Goal: Obtain resource: Download file/media

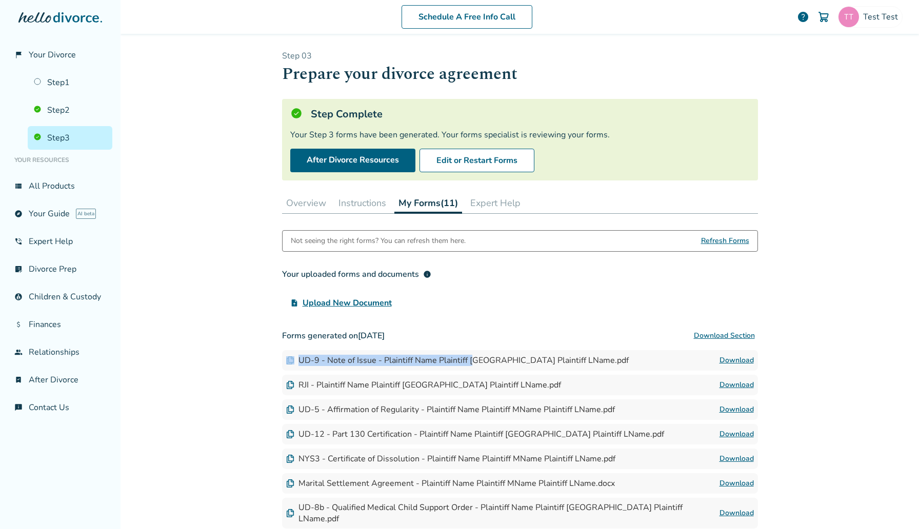
scroll to position [175, 0]
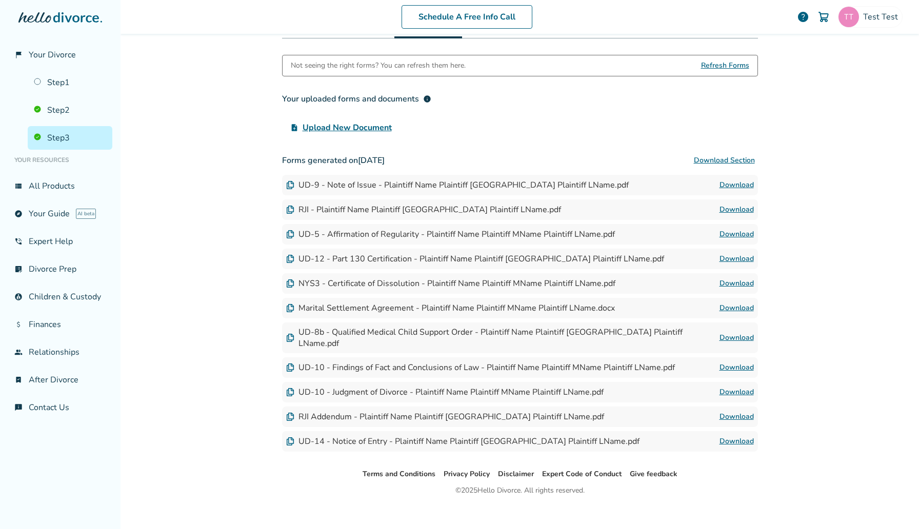
drag, startPoint x: 323, startPoint y: 208, endPoint x: 443, endPoint y: 209, distance: 120.0
click at [443, 208] on div "RJI - Plaintiff Name Plaintiff [GEOGRAPHIC_DATA] Plaintiff LName.pdf" at bounding box center [423, 209] width 275 height 11
drag, startPoint x: 452, startPoint y: 200, endPoint x: 430, endPoint y: 214, distance: 25.9
click at [430, 214] on div "RJI - Plaintiff Name Plaintiff MName Plaintiff LName.pdf Download" at bounding box center [520, 210] width 476 height 21
drag, startPoint x: 314, startPoint y: 234, endPoint x: 441, endPoint y: 232, distance: 127.2
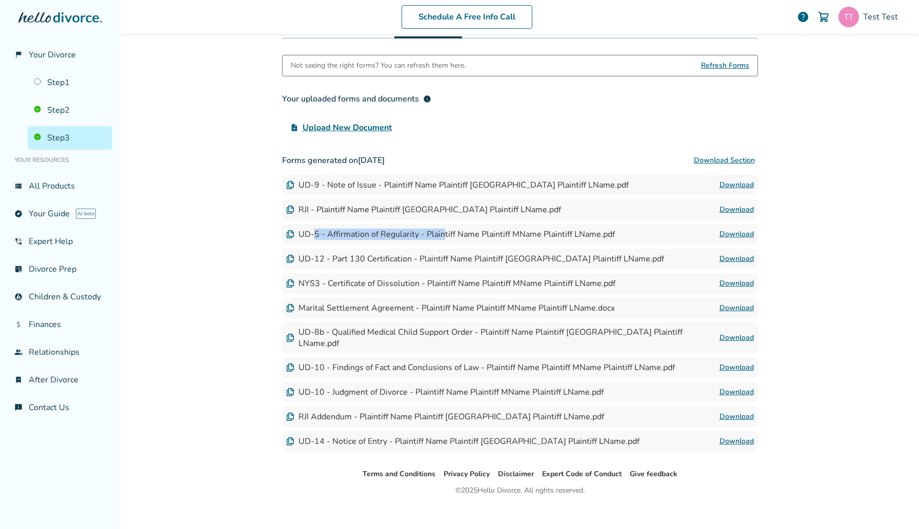
click at [441, 232] on div "UD-5 - Affirmation of Regularity - Plaintiff Name Plaintiff MName Plaintiff LNa…" at bounding box center [450, 234] width 329 height 11
click at [747, 233] on link "Download" at bounding box center [737, 234] width 34 height 12
drag, startPoint x: 322, startPoint y: 257, endPoint x: 428, endPoint y: 256, distance: 105.7
click at [428, 256] on div "UD-12 - Part 130 Certification - Plaintiff Name Plaintiff [GEOGRAPHIC_DATA] Pla…" at bounding box center [475, 258] width 378 height 11
click at [749, 259] on link "Download" at bounding box center [737, 259] width 34 height 12
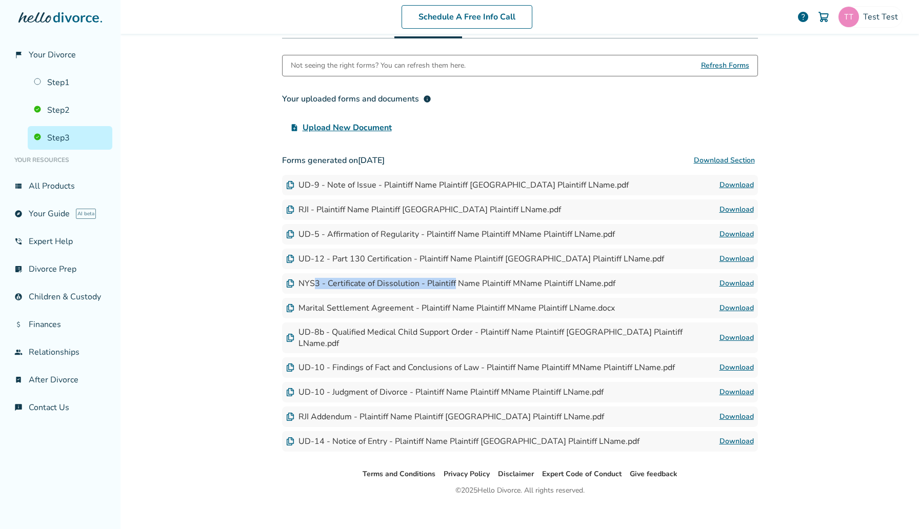
drag, startPoint x: 315, startPoint y: 281, endPoint x: 453, endPoint y: 281, distance: 137.5
click at [453, 281] on div "NYS3 - Certificate of Dissolution - Plaintiff Name Plaintiff MName Plaintiff LN…" at bounding box center [450, 283] width 329 height 11
click at [733, 284] on link "Download" at bounding box center [737, 284] width 34 height 12
drag, startPoint x: 331, startPoint y: 308, endPoint x: 470, endPoint y: 307, distance: 139.0
click at [470, 307] on div "Marital Settlement Agreement - Plaintiff Name Plaintiff MName Plaintiff LName.d…" at bounding box center [450, 308] width 329 height 11
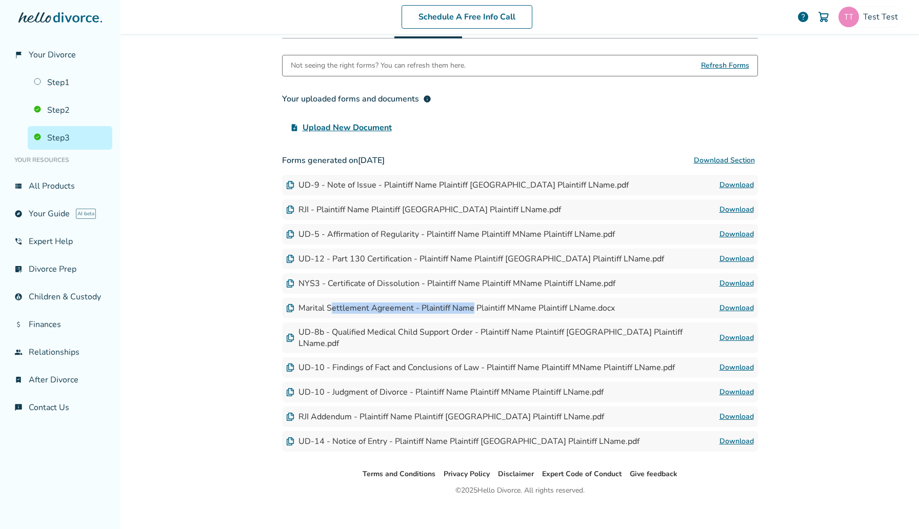
click at [737, 308] on link "Download" at bounding box center [737, 308] width 34 height 12
click at [360, 327] on div "UD-8b - Qualified Medical Child Support Order - Plaintiff Name Plaintiff [GEOGR…" at bounding box center [502, 338] width 433 height 23
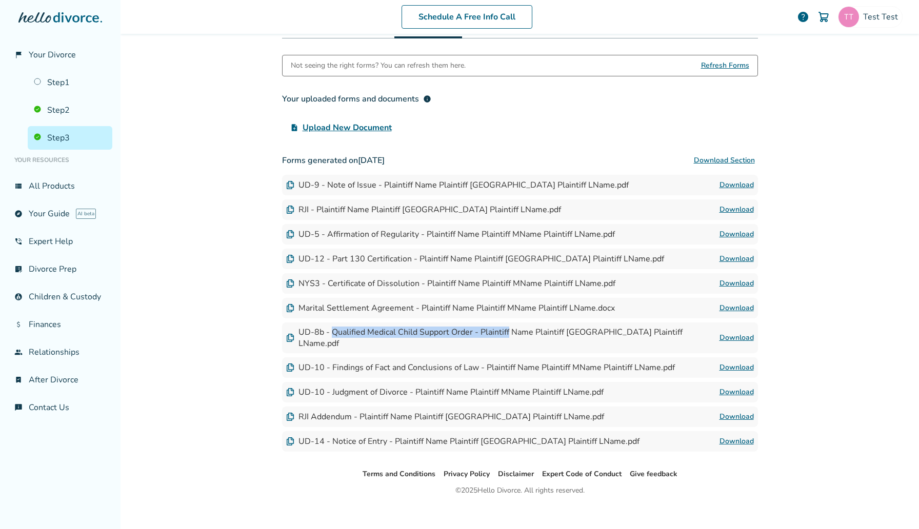
drag, startPoint x: 360, startPoint y: 327, endPoint x: 503, endPoint y: 329, distance: 143.1
click at [503, 329] on div "UD-8b - Qualified Medical Child Support Order - Plaintiff Name Plaintiff [GEOGR…" at bounding box center [502, 338] width 433 height 23
click at [740, 333] on link "Download" at bounding box center [737, 338] width 34 height 12
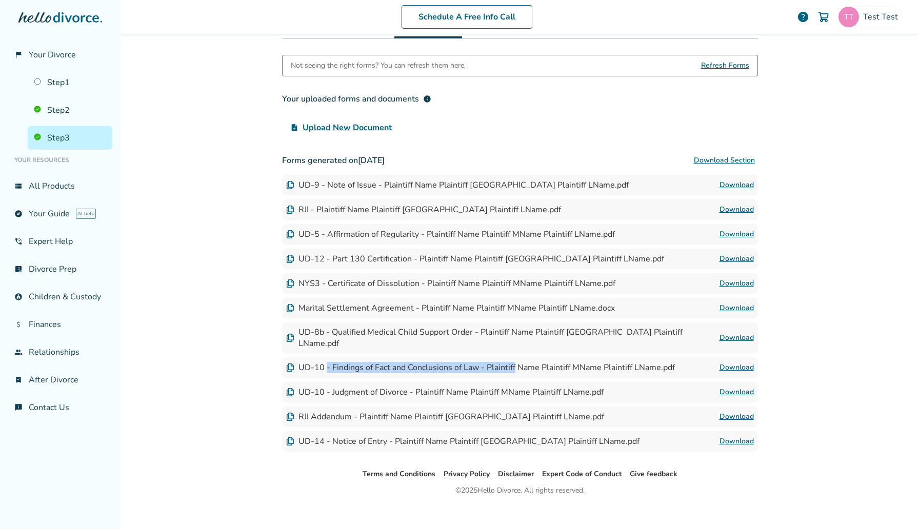
drag, startPoint x: 327, startPoint y: 358, endPoint x: 511, endPoint y: 366, distance: 184.9
click at [516, 362] on div "UD-10 - Findings of Fact and Conclusions of Law - Plaintiff Name Plaintiff MNam…" at bounding box center [480, 367] width 389 height 11
click at [732, 362] on link "Download" at bounding box center [737, 368] width 34 height 12
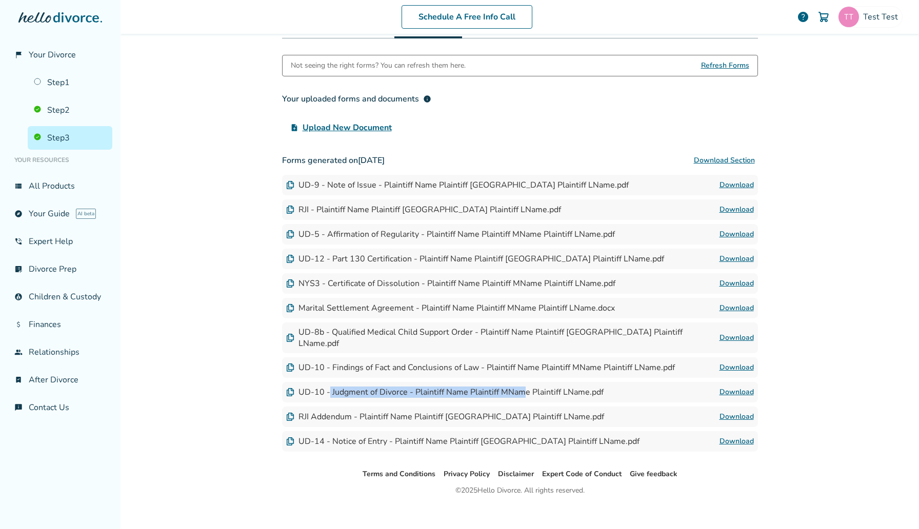
drag, startPoint x: 329, startPoint y: 381, endPoint x: 521, endPoint y: 380, distance: 191.3
click at [521, 387] on div "UD-10 - Judgment of Divorce - Plaintiff Name Plaintiff MName Plaintiff LName.pdf" at bounding box center [445, 392] width 318 height 11
click at [742, 386] on link "Download" at bounding box center [737, 392] width 34 height 12
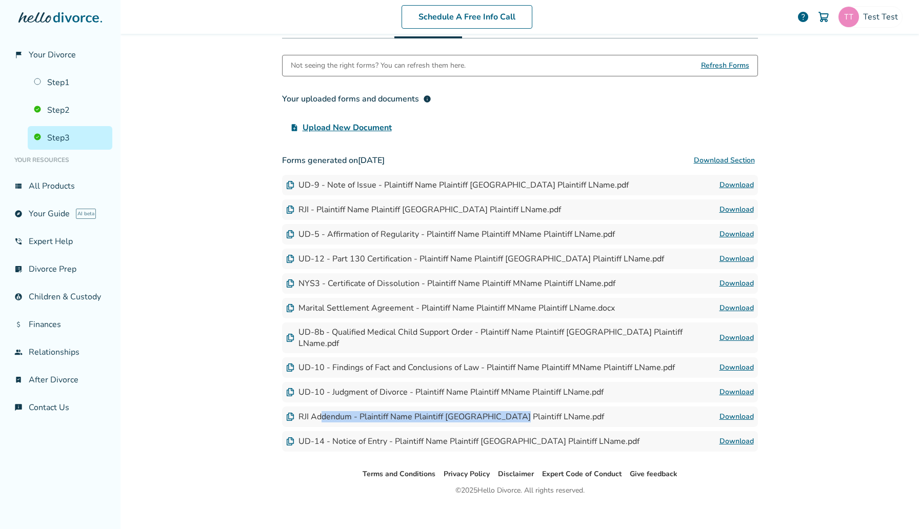
drag, startPoint x: 320, startPoint y: 408, endPoint x: 511, endPoint y: 408, distance: 190.8
click at [512, 411] on div "RJI Addendum - Plaintiff Name Plaintiff [GEOGRAPHIC_DATA] Plaintiff LName.pdf" at bounding box center [445, 416] width 318 height 11
click at [740, 411] on link "Download" at bounding box center [737, 417] width 34 height 12
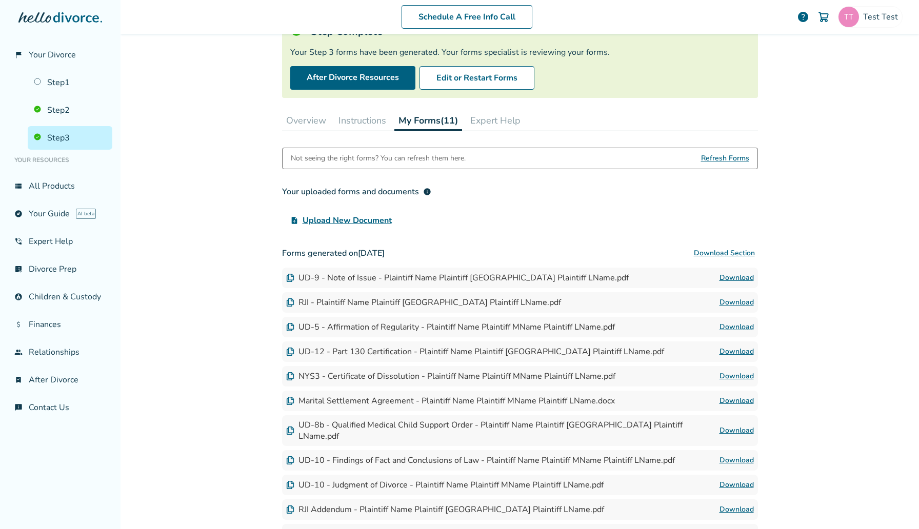
scroll to position [175, 0]
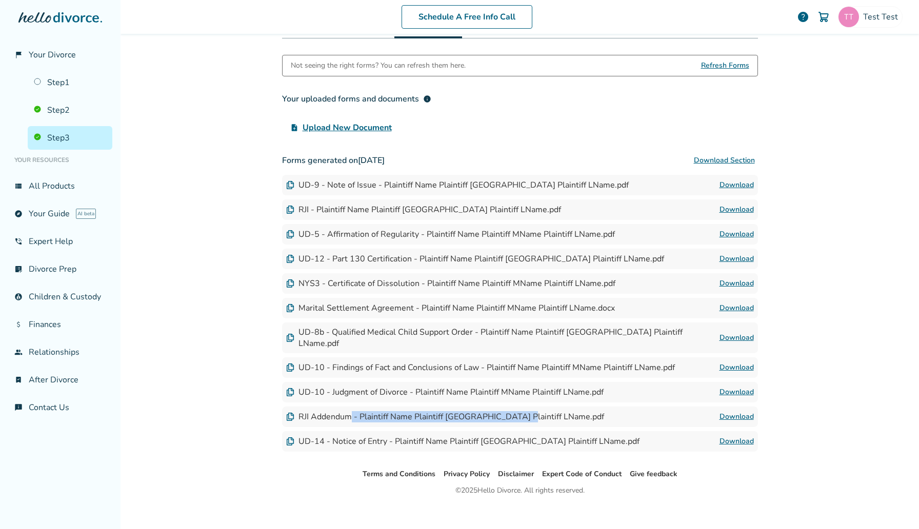
drag, startPoint x: 351, startPoint y: 410, endPoint x: 523, endPoint y: 409, distance: 172.4
click at [523, 411] on div "RJI Addendum - Plaintiff Name Plaintiff [GEOGRAPHIC_DATA] Plaintiff LName.pdf" at bounding box center [445, 416] width 318 height 11
click at [742, 411] on link "Download" at bounding box center [737, 417] width 34 height 12
drag, startPoint x: 343, startPoint y: 434, endPoint x: 593, endPoint y: 424, distance: 249.5
click at [593, 431] on div "UD-14 - Notice of Entry - Plaintiff Name Plaintiff MName Plaintiff LName.pdf Do…" at bounding box center [520, 441] width 476 height 21
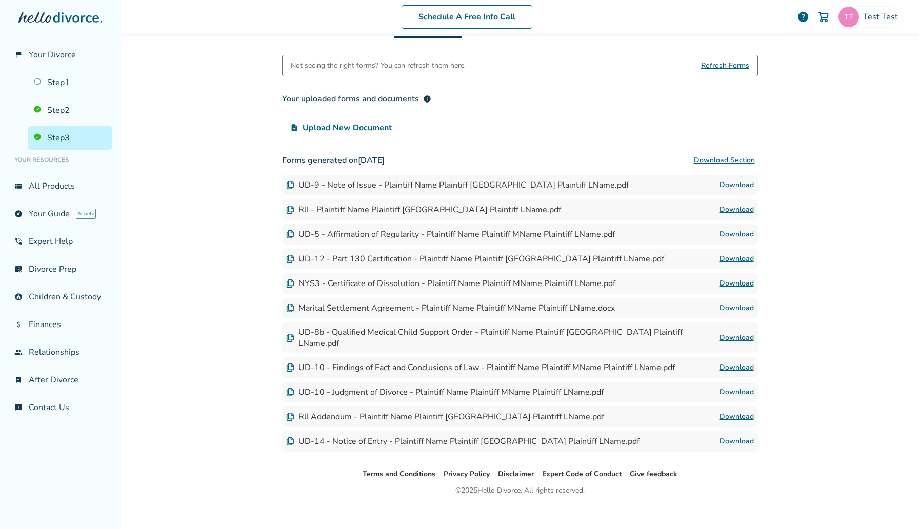
click at [738, 436] on link "Download" at bounding box center [737, 442] width 34 height 12
drag, startPoint x: 367, startPoint y: 384, endPoint x: 431, endPoint y: 383, distance: 64.1
click at [431, 387] on div "UD-10 - Judgment of Divorce - Plaintiff Name Plaintiff MName Plaintiff LName.pdf" at bounding box center [445, 392] width 318 height 11
click at [727, 386] on link "Download" at bounding box center [737, 392] width 34 height 12
drag, startPoint x: 362, startPoint y: 407, endPoint x: 416, endPoint y: 406, distance: 53.9
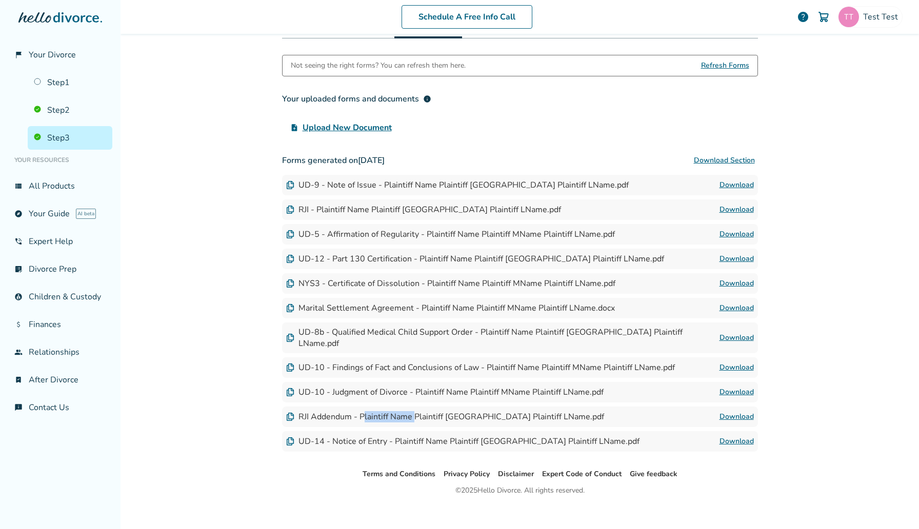
click at [416, 411] on div "RJI Addendum - Plaintiff Name Plaintiff [GEOGRAPHIC_DATA] Plaintiff LName.pdf" at bounding box center [445, 416] width 318 height 11
drag, startPoint x: 359, startPoint y: 381, endPoint x: 466, endPoint y: 379, distance: 107.7
click at [466, 387] on div "UD-10 - Judgment of Divorce - Plaintiff Name Plaintiff MName Plaintiff LName.pdf" at bounding box center [445, 392] width 318 height 11
click at [737, 362] on link "Download" at bounding box center [737, 368] width 34 height 12
drag, startPoint x: 366, startPoint y: 328, endPoint x: 509, endPoint y: 327, distance: 143.1
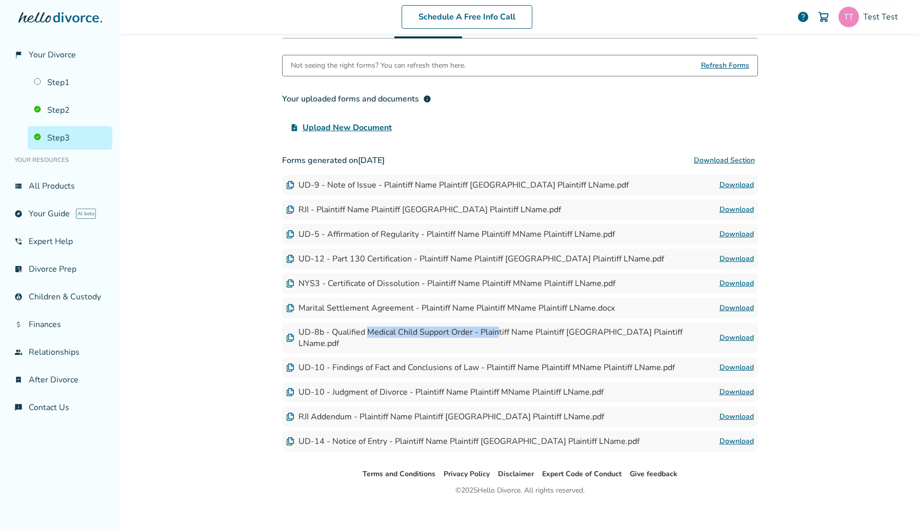
click at [509, 327] on div "UD-8b - Qualified Medical Child Support Order - Plaintiff Name Plaintiff [GEOGR…" at bounding box center [502, 338] width 433 height 23
click at [742, 332] on link "Download" at bounding box center [737, 338] width 34 height 12
drag, startPoint x: 328, startPoint y: 307, endPoint x: 473, endPoint y: 307, distance: 145.7
click at [473, 307] on div "Marital Settlement Agreement - Plaintiff Name Plaintiff MName Plaintiff LName.d…" at bounding box center [450, 308] width 329 height 11
click at [729, 307] on link "Download" at bounding box center [737, 308] width 34 height 12
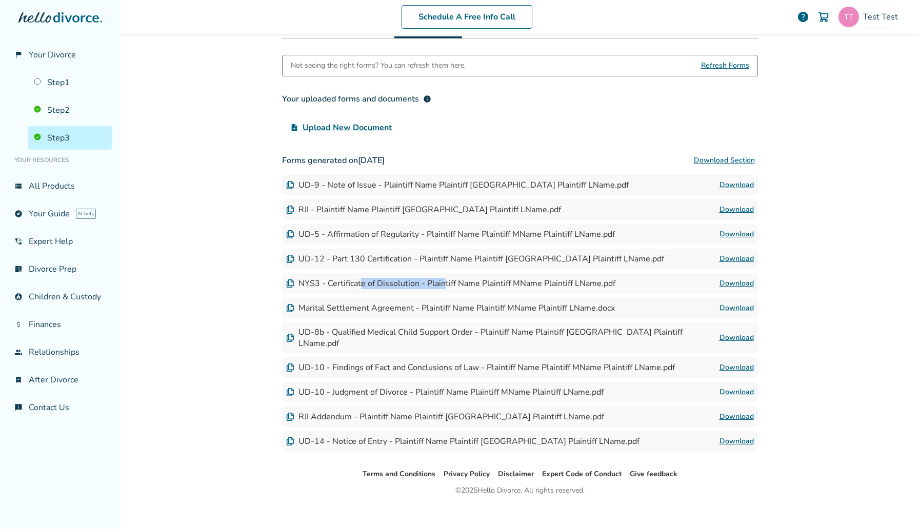
drag, startPoint x: 363, startPoint y: 284, endPoint x: 446, endPoint y: 284, distance: 83.6
click at [446, 284] on div "NYS3 - Certificate of Dissolution - Plaintiff Name Plaintiff MName Plaintiff LN…" at bounding box center [450, 283] width 329 height 11
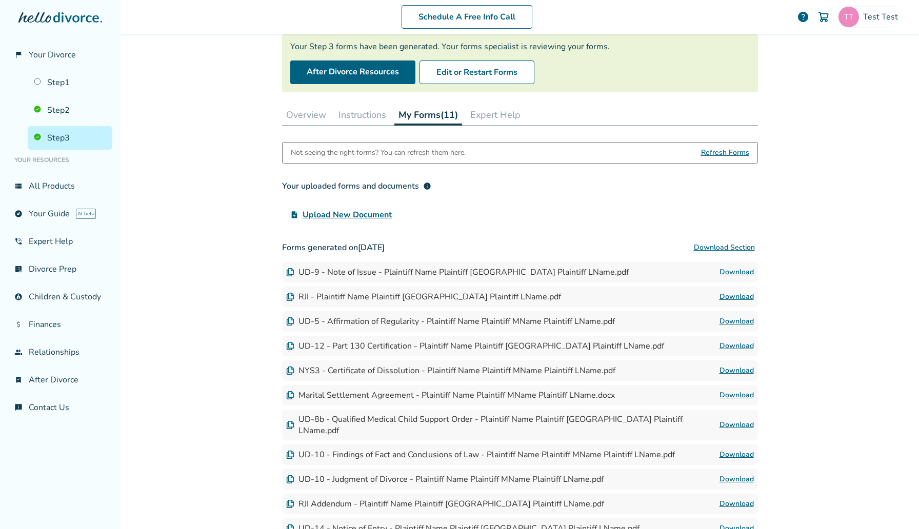
scroll to position [119, 0]
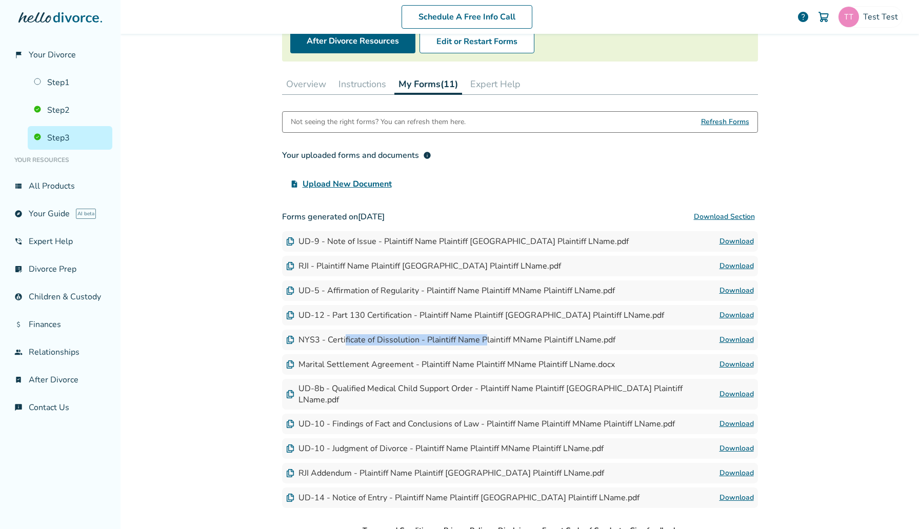
drag, startPoint x: 344, startPoint y: 339, endPoint x: 482, endPoint y: 339, distance: 138.5
click at [483, 339] on div "NYS3 - Certificate of Dissolution - Plaintiff Name Plaintiff MName Plaintiff LN…" at bounding box center [450, 339] width 329 height 11
click at [742, 340] on link "Download" at bounding box center [737, 340] width 34 height 12
drag, startPoint x: 413, startPoint y: 314, endPoint x: 552, endPoint y: 314, distance: 138.5
click at [552, 314] on div "UD-12 - Part 130 Certification - Plaintiff Name Plaintiff MName Plaintiff LName…" at bounding box center [475, 315] width 378 height 11
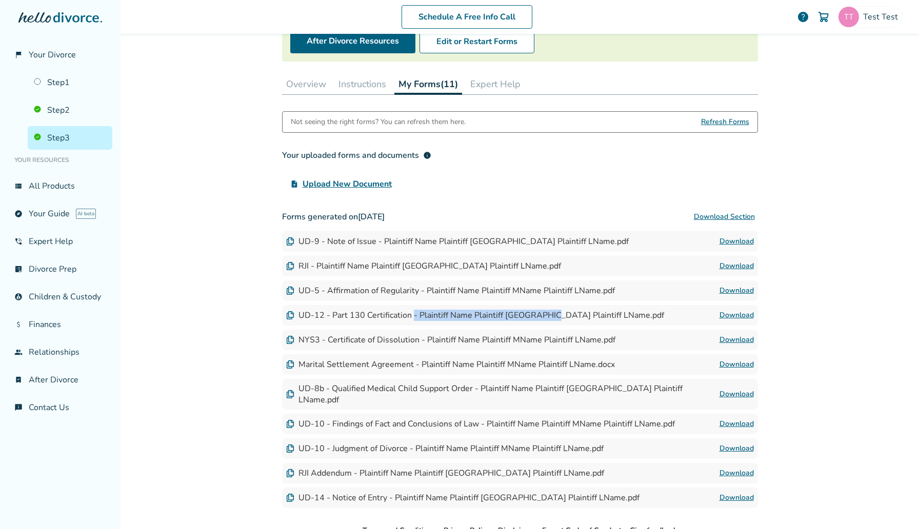
click at [739, 314] on link "Download" at bounding box center [737, 315] width 34 height 12
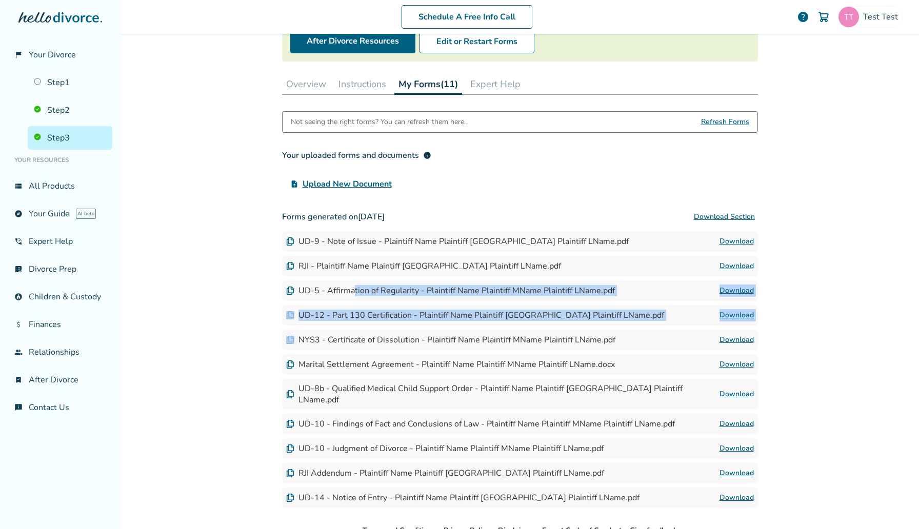
drag, startPoint x: 354, startPoint y: 287, endPoint x: 665, endPoint y: 339, distance: 315.2
click at [665, 340] on div "Forms generated on August 11, 2025 Download Section UD-9 - Note of Issue - Plai…" at bounding box center [520, 358] width 476 height 302
click at [498, 288] on div "UD-5 - Affirmation of Regularity - Plaintiff Name Plaintiff MName Plaintiff LNa…" at bounding box center [450, 290] width 329 height 11
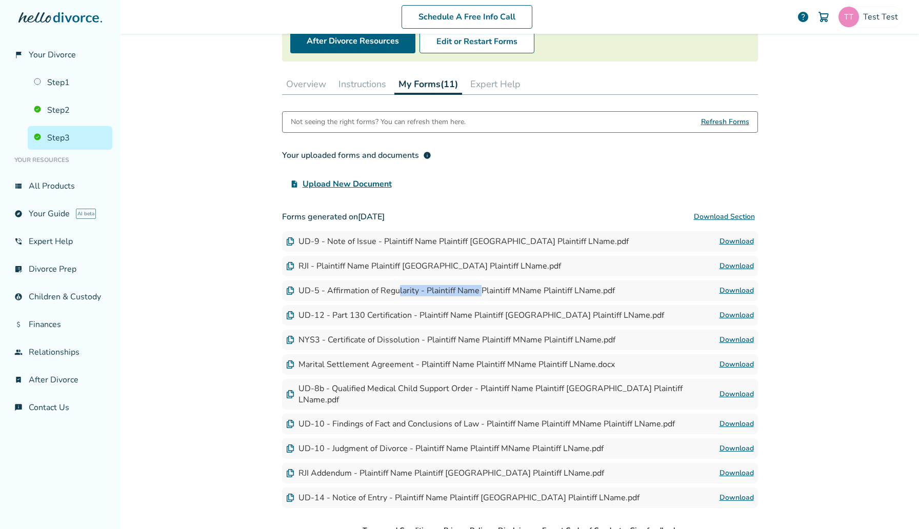
drag, startPoint x: 479, startPoint y: 289, endPoint x: 399, endPoint y: 289, distance: 80.5
click at [399, 289] on div "UD-5 - Affirmation of Regularity - Plaintiff Name Plaintiff MName Plaintiff LNa…" at bounding box center [450, 290] width 329 height 11
click at [745, 292] on link "Download" at bounding box center [737, 291] width 34 height 12
drag, startPoint x: 333, startPoint y: 265, endPoint x: 470, endPoint y: 265, distance: 136.5
click at [470, 265] on div "RJI - Plaintiff Name Plaintiff MName Plaintiff LName.pdf" at bounding box center [423, 266] width 275 height 11
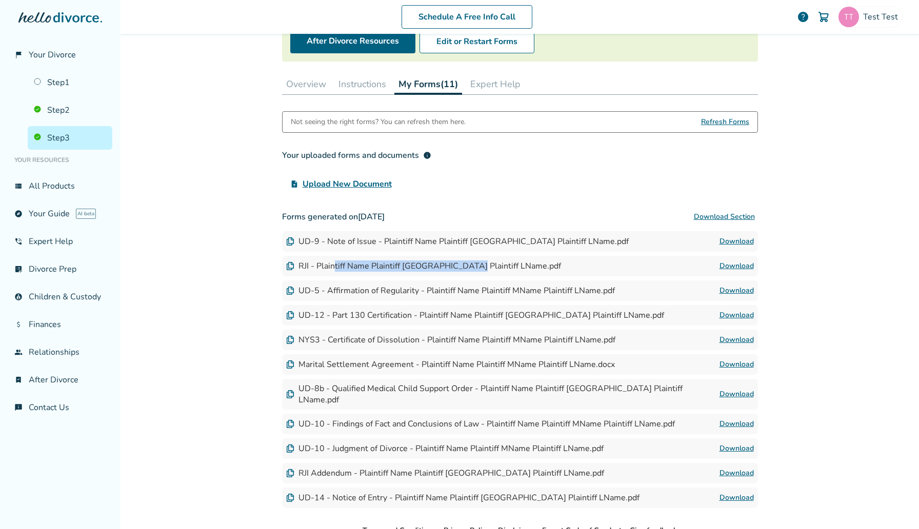
click at [743, 263] on link "Download" at bounding box center [737, 266] width 34 height 12
drag, startPoint x: 426, startPoint y: 242, endPoint x: 540, endPoint y: 241, distance: 114.4
click at [540, 241] on div "UD-9 - Note of Issue - Plaintiff Name Plaintiff MName Plaintiff LName.pdf" at bounding box center [457, 241] width 343 height 11
click at [733, 238] on link "Download" at bounding box center [737, 241] width 34 height 12
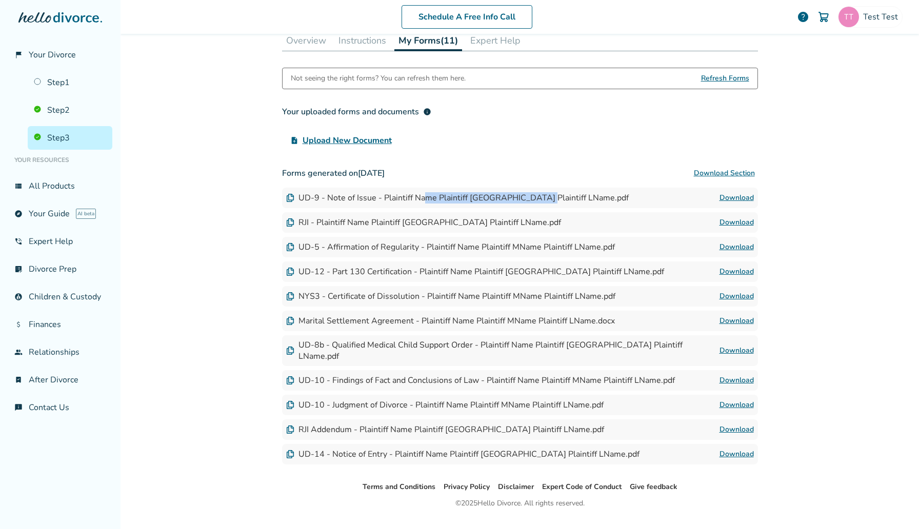
scroll to position [175, 0]
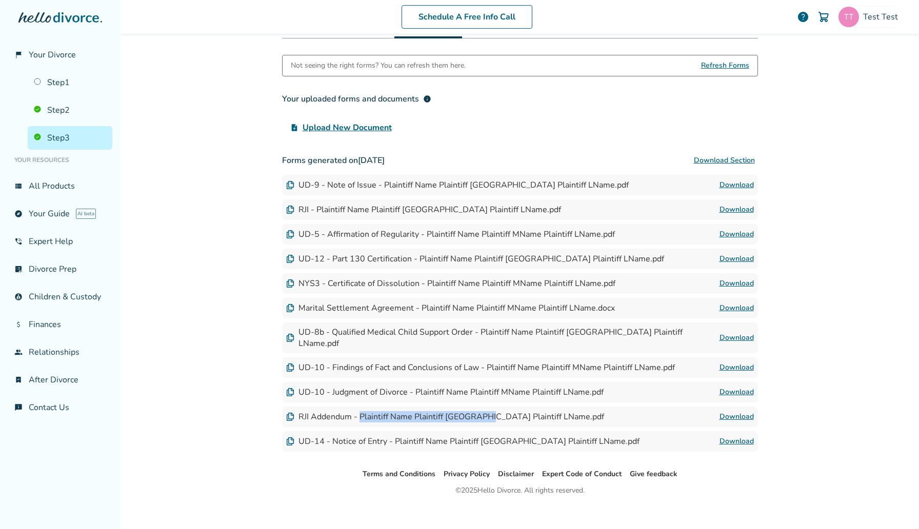
drag, startPoint x: 360, startPoint y: 408, endPoint x: 490, endPoint y: 408, distance: 130.3
click at [490, 411] on div "RJI Addendum - Plaintiff Name Plaintiff MName Plaintiff LName.pdf" at bounding box center [445, 416] width 318 height 11
click at [735, 411] on link "Download" at bounding box center [737, 417] width 34 height 12
drag, startPoint x: 424, startPoint y: 432, endPoint x: 606, endPoint y: 431, distance: 181.6
click at [606, 431] on div "UD-14 - Notice of Entry - Plaintiff Name Plaintiff MName Plaintiff LName.pdf Do…" at bounding box center [520, 441] width 476 height 21
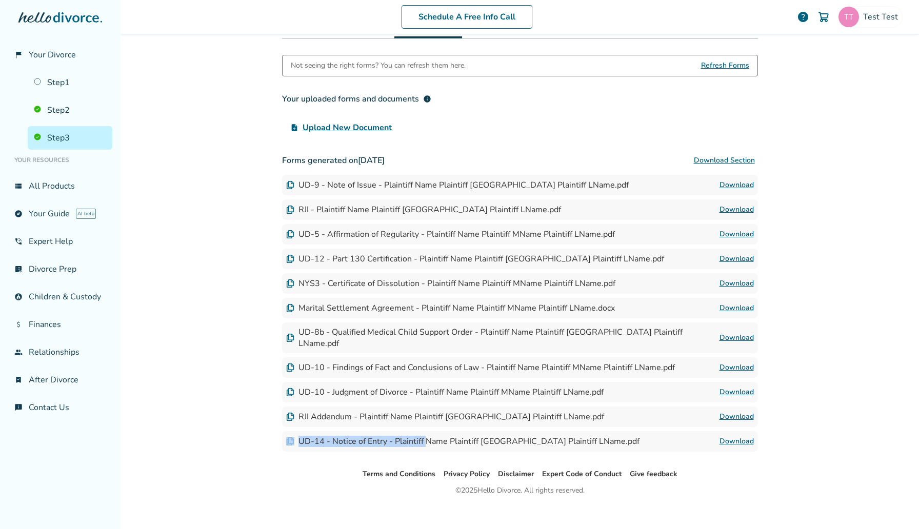
click at [742, 436] on link "Download" at bounding box center [737, 442] width 34 height 12
click at [54, 112] on link "Step 2" at bounding box center [70, 110] width 85 height 24
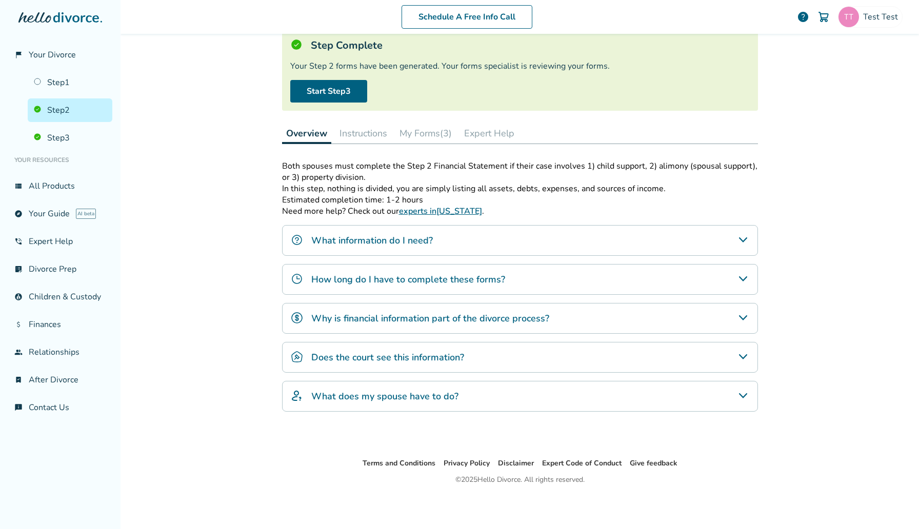
scroll to position [50, 0]
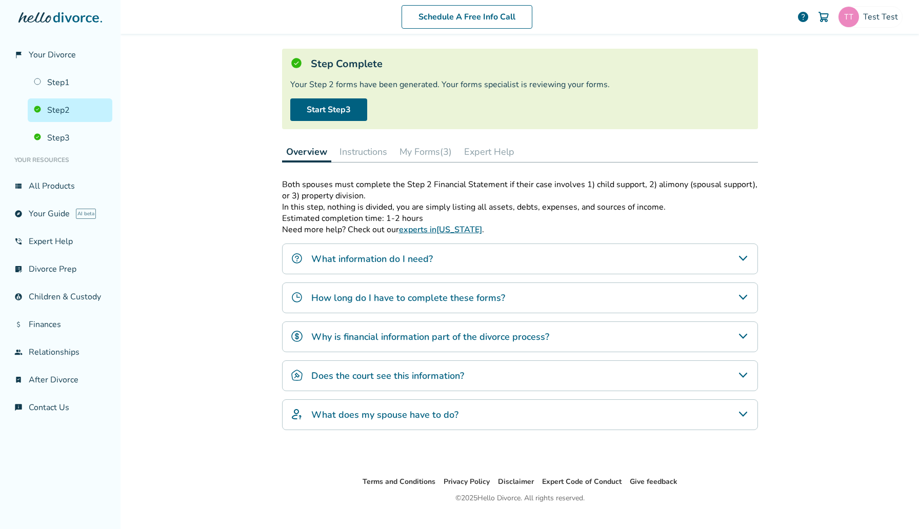
click at [450, 145] on button "My Forms (3)" at bounding box center [426, 152] width 61 height 21
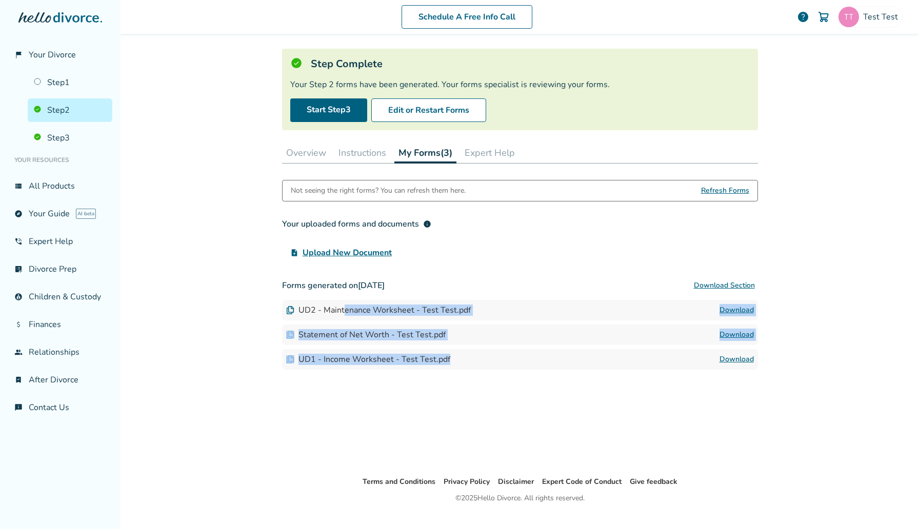
drag, startPoint x: 346, startPoint y: 306, endPoint x: 431, endPoint y: 374, distance: 109.2
click at [431, 374] on div "Not seeing the right forms? You can refresh them here. Refresh Forms Your uploa…" at bounding box center [520, 320] width 476 height 280
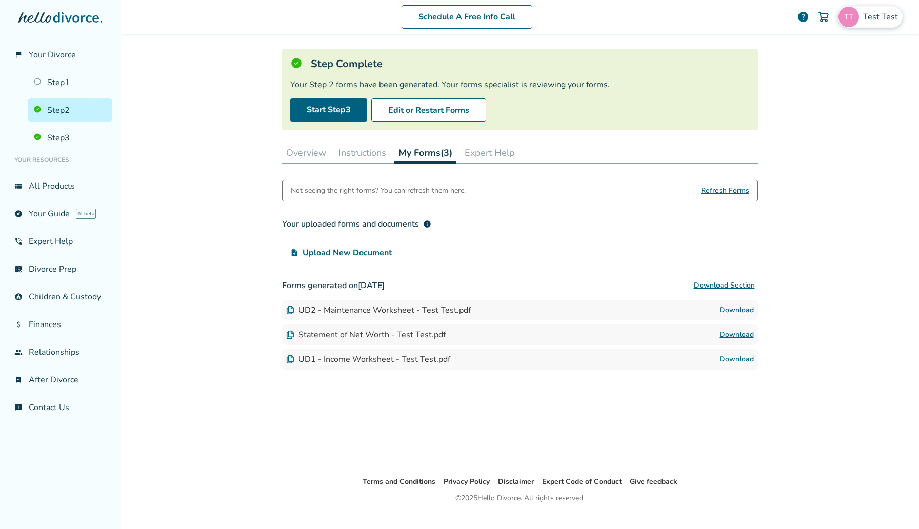
click at [875, 24] on div "Test Test" at bounding box center [870, 17] width 65 height 22
click at [824, 56] on span "[EMAIL_ADDRESS][DOMAIN_NAME]" at bounding box center [834, 63] width 136 height 23
copy span "[EMAIL_ADDRESS][DOMAIN_NAME]"
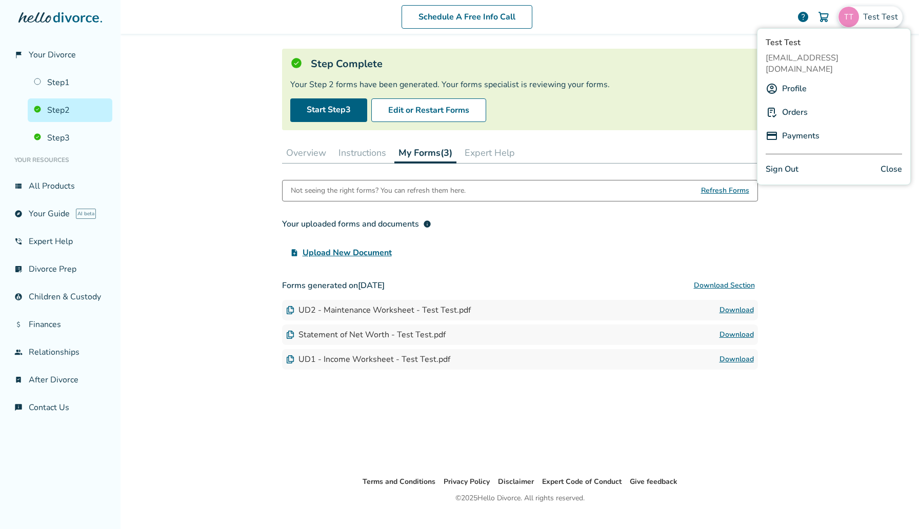
click at [117, 89] on div "flag_2 Your Divorce Step 1 Step 2 Step 3 Your Resources view_list All Products …" at bounding box center [60, 264] width 121 height 529
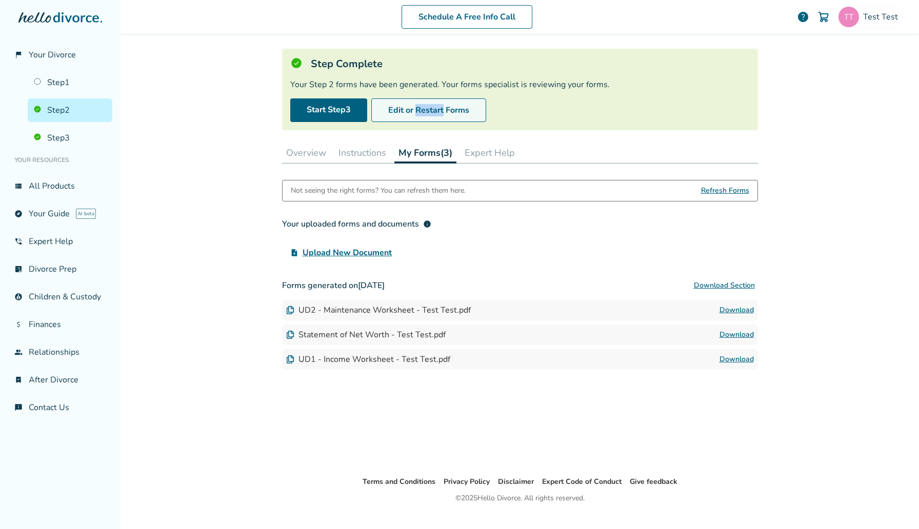
click at [422, 105] on button "Edit or Restart Forms" at bounding box center [428, 110] width 115 height 24
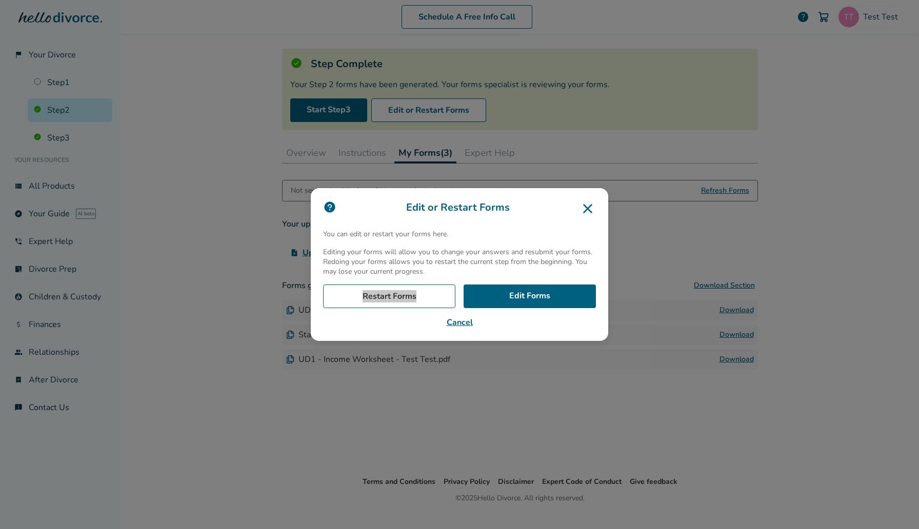
drag, startPoint x: 408, startPoint y: 296, endPoint x: 564, endPoint y: 5, distance: 330.7
click div "Edit or Restart Forms You can edit or restart your forms here. Editing your for…" at bounding box center [459, 264] width 919 height 529
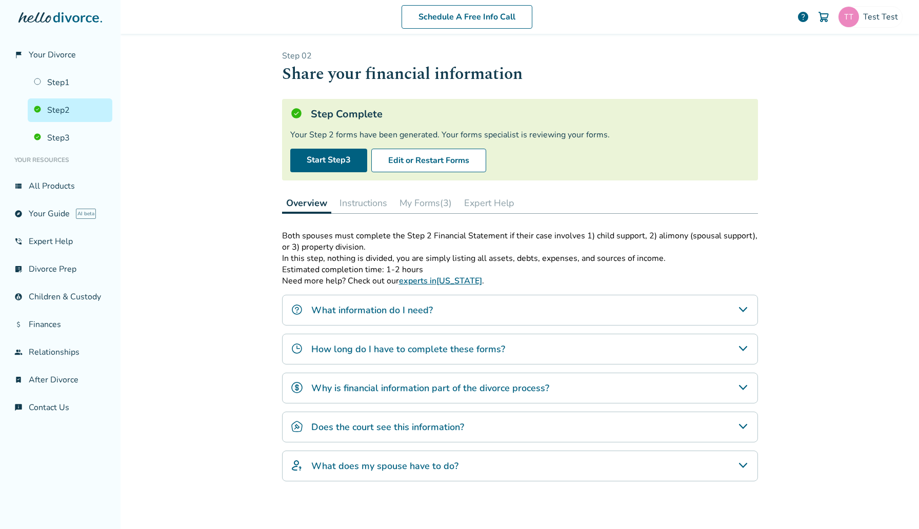
click at [429, 209] on button "My Forms (3)" at bounding box center [426, 203] width 61 height 21
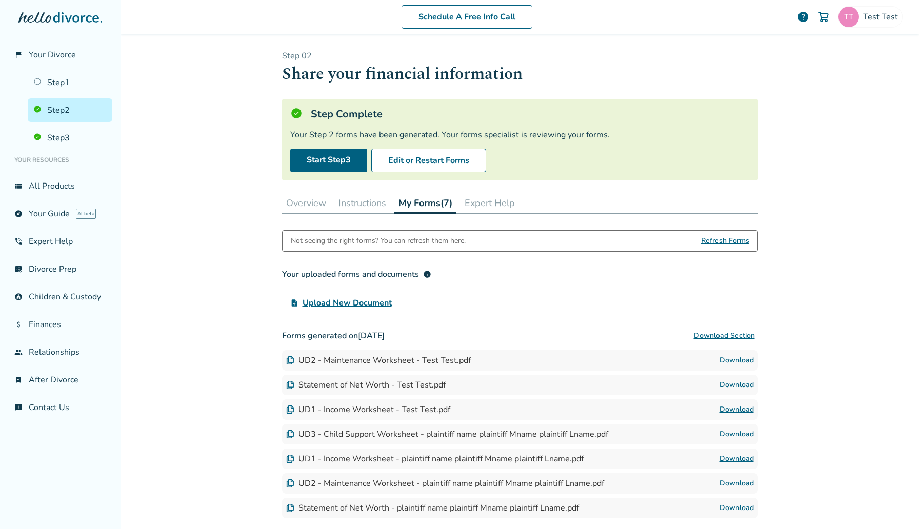
scroll to position [77, 0]
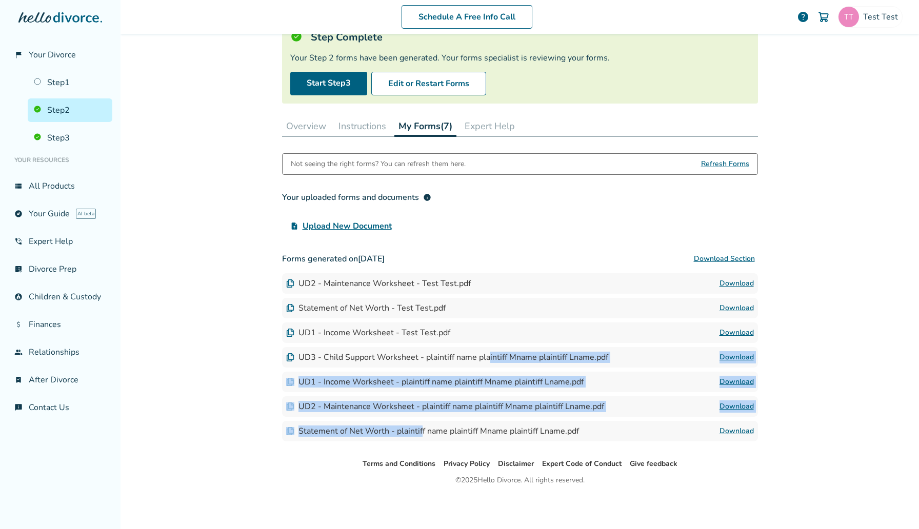
drag, startPoint x: 489, startPoint y: 360, endPoint x: 420, endPoint y: 433, distance: 100.5
click at [420, 433] on div "Forms generated on [DATE] Download Section UD2 - Maintenance Worksheet - Test T…" at bounding box center [520, 345] width 476 height 193
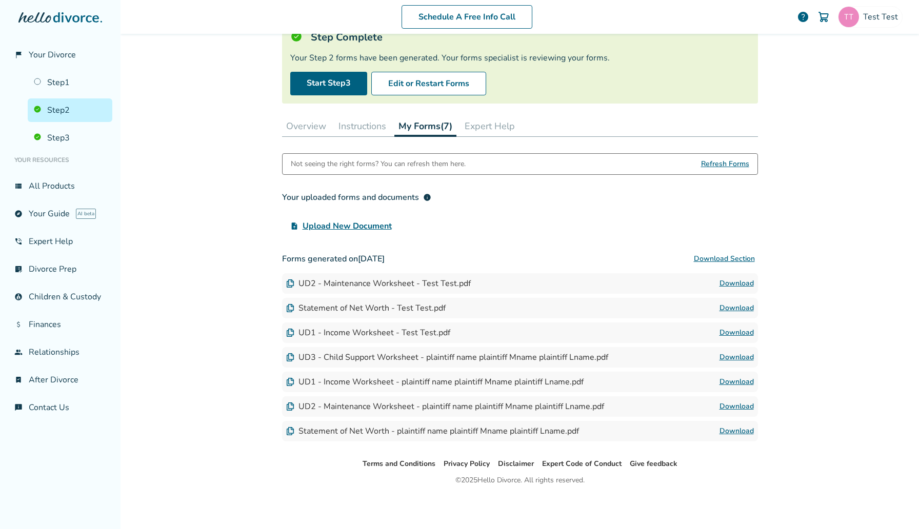
drag, startPoint x: 334, startPoint y: 358, endPoint x: 502, endPoint y: 443, distance: 188.6
click at [502, 443] on div "Step 0 2 Share your financial information Step Complete Your Step 2 forms have …" at bounding box center [520, 207] width 492 height 501
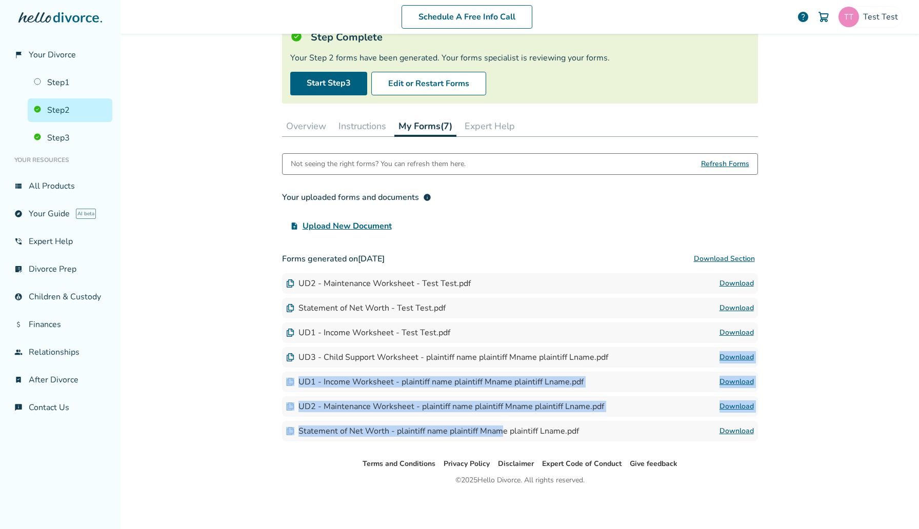
drag, startPoint x: 500, startPoint y: 429, endPoint x: 358, endPoint y: 367, distance: 155.1
click at [358, 367] on div "Forms generated on [DATE] Download Section UD2 - Maintenance Worksheet - Test T…" at bounding box center [520, 345] width 476 height 193
drag, startPoint x: 334, startPoint y: 354, endPoint x: 441, endPoint y: 436, distance: 134.0
click at [441, 436] on div "Forms generated on [DATE] Download Section UD2 - Maintenance Worksheet - Test T…" at bounding box center [520, 345] width 476 height 193
click at [733, 355] on link "Download" at bounding box center [737, 357] width 34 height 12
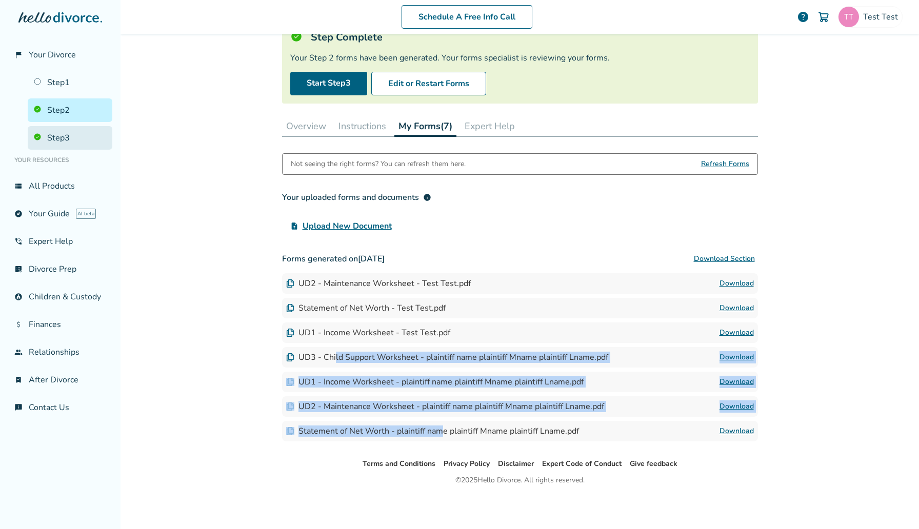
click at [64, 128] on link "Step 3" at bounding box center [70, 138] width 85 height 24
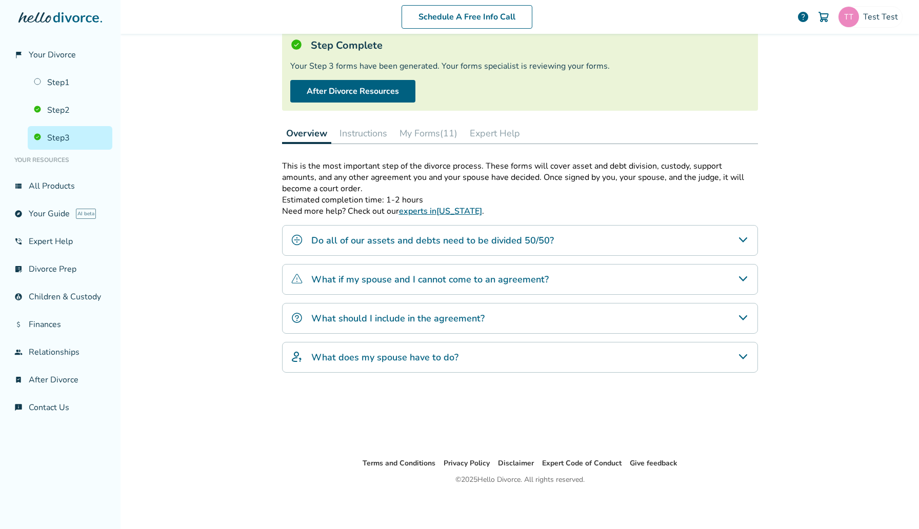
scroll to position [50, 0]
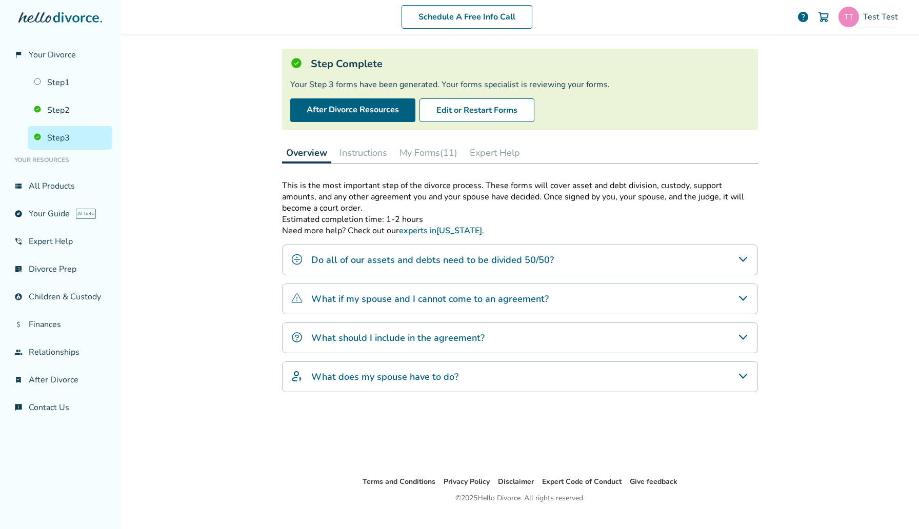
click at [435, 141] on div "Step 0 3 Prepare your divorce agreement Step Complete Your Step 3 forms have be…" at bounding box center [520, 230] width 476 height 460
click at [436, 146] on button "My Forms (11)" at bounding box center [429, 153] width 66 height 21
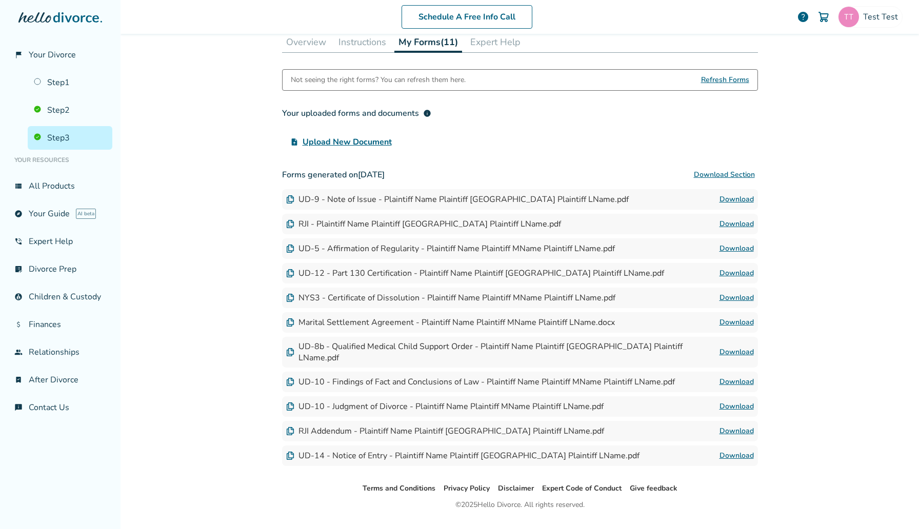
scroll to position [175, 0]
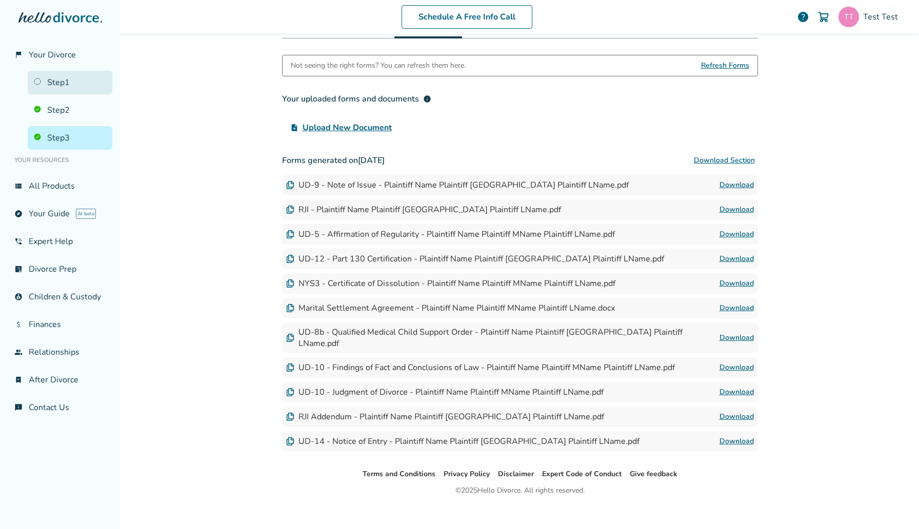
click at [57, 74] on link "Step 1" at bounding box center [70, 83] width 85 height 24
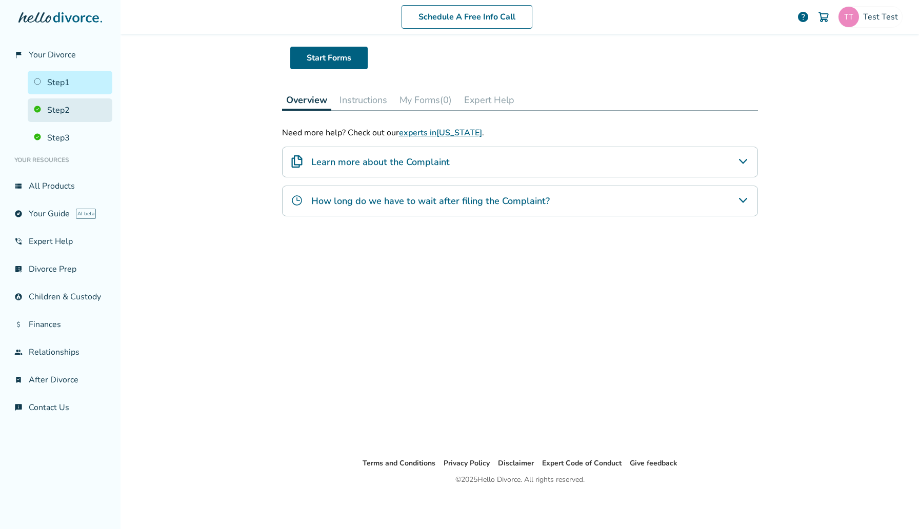
scroll to position [50, 0]
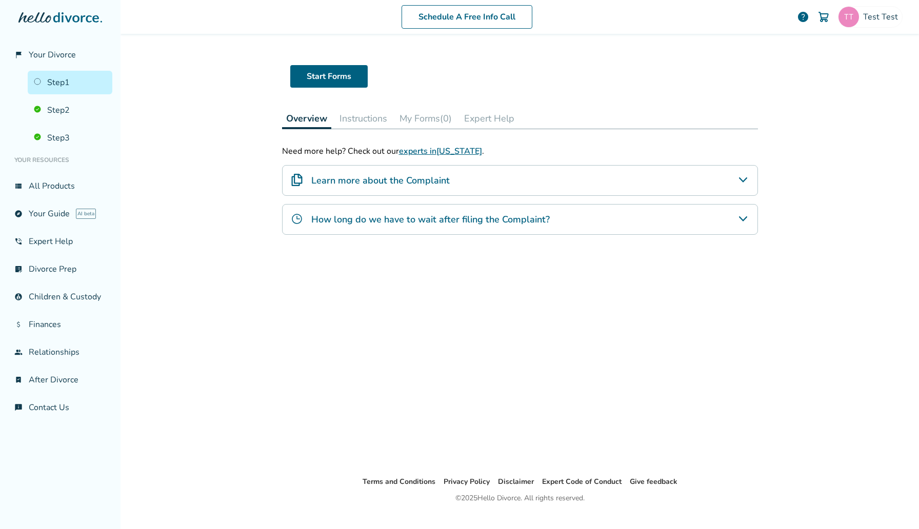
click at [456, 114] on button "My Forms (0)" at bounding box center [426, 118] width 61 height 21
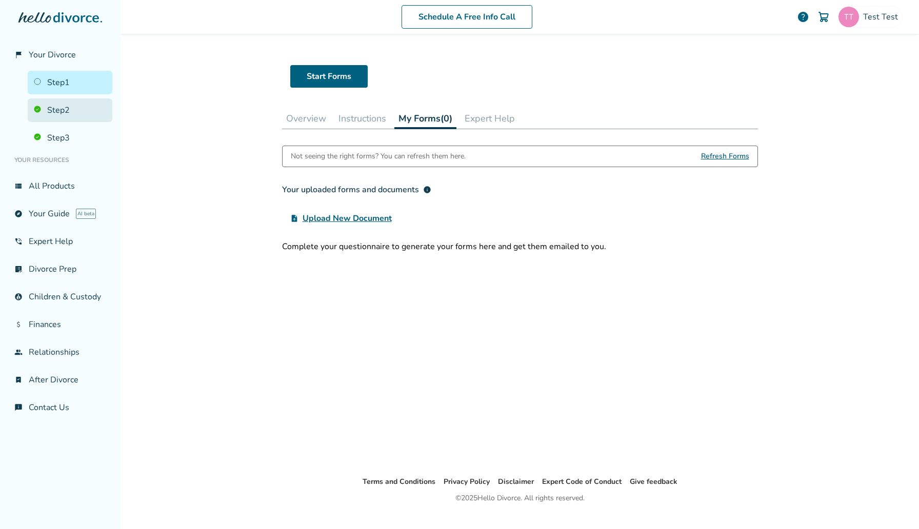
click at [91, 99] on link "Step 2" at bounding box center [70, 110] width 85 height 24
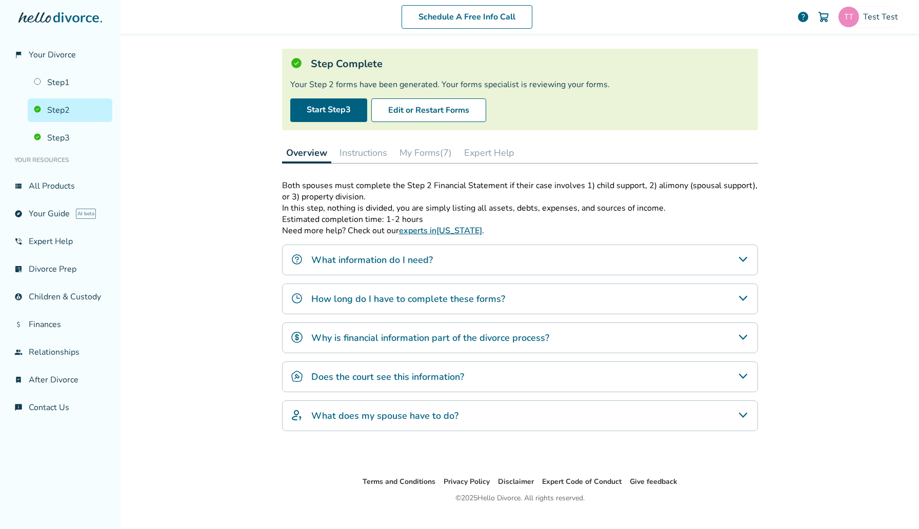
click at [438, 146] on button "My Forms (7)" at bounding box center [426, 153] width 61 height 21
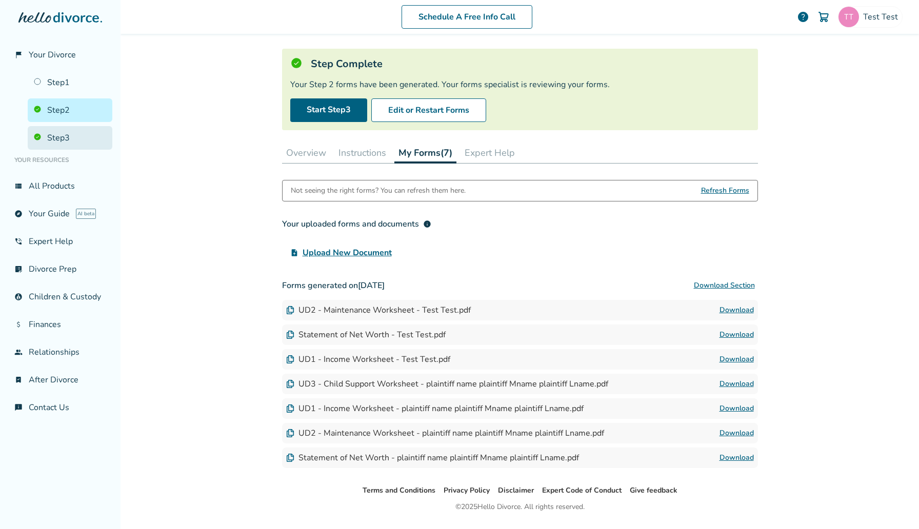
click at [76, 139] on link "Step 3" at bounding box center [70, 138] width 85 height 24
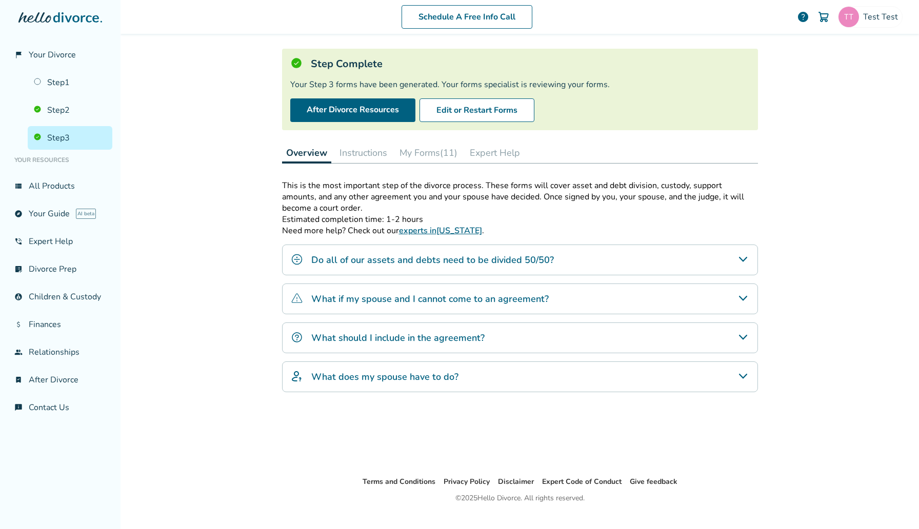
click at [451, 160] on button "My Forms (11)" at bounding box center [429, 153] width 66 height 21
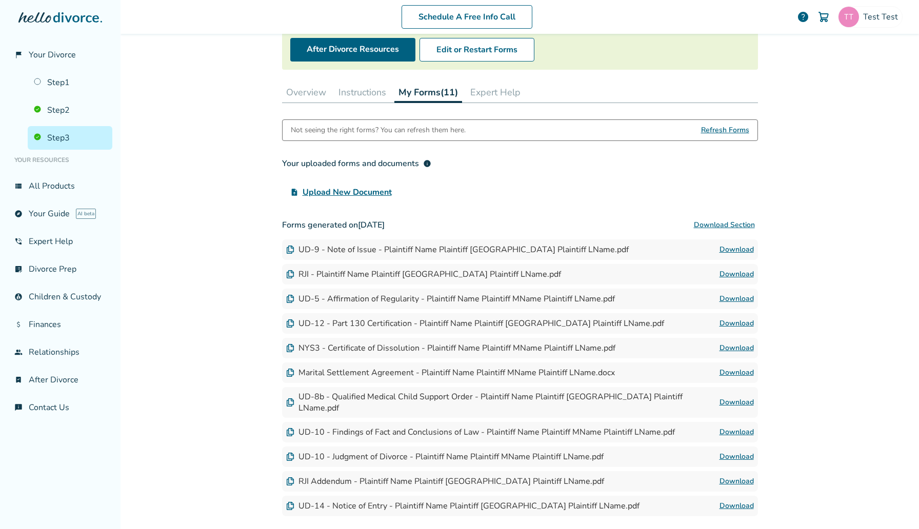
scroll to position [175, 0]
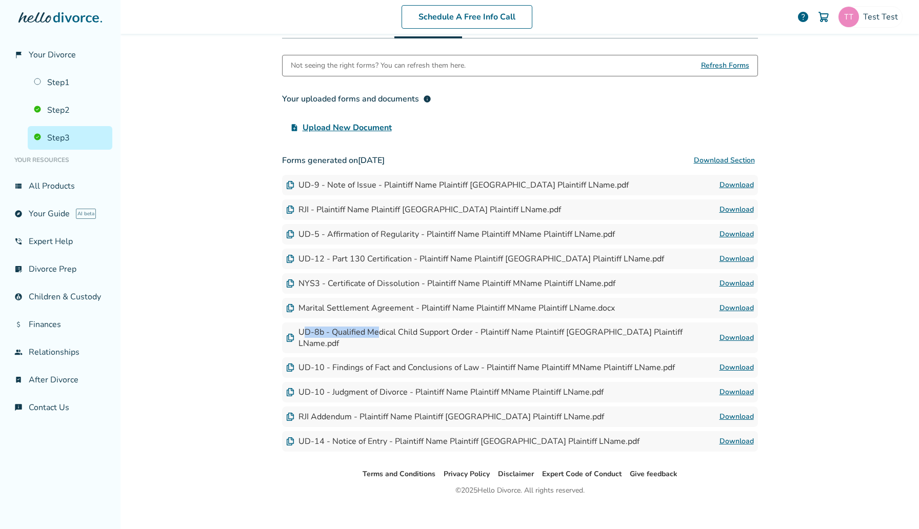
drag, startPoint x: 303, startPoint y: 333, endPoint x: 379, endPoint y: 333, distance: 75.9
click at [379, 333] on div "UD-8b - Qualified Medical Child Support Order - Plaintiff Name Plaintiff [GEOGR…" at bounding box center [502, 338] width 433 height 23
click at [735, 332] on link "Download" at bounding box center [737, 338] width 34 height 12
click at [67, 92] on link "Step 1" at bounding box center [70, 83] width 85 height 24
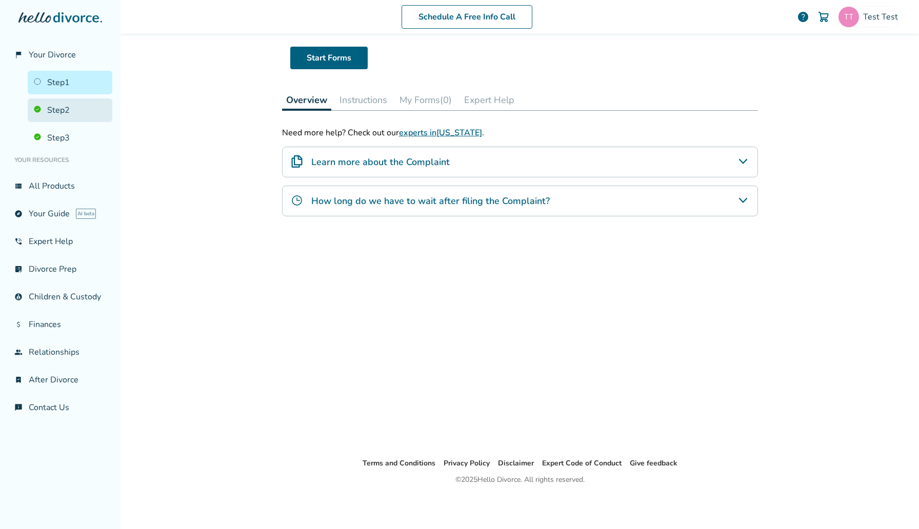
scroll to position [50, 0]
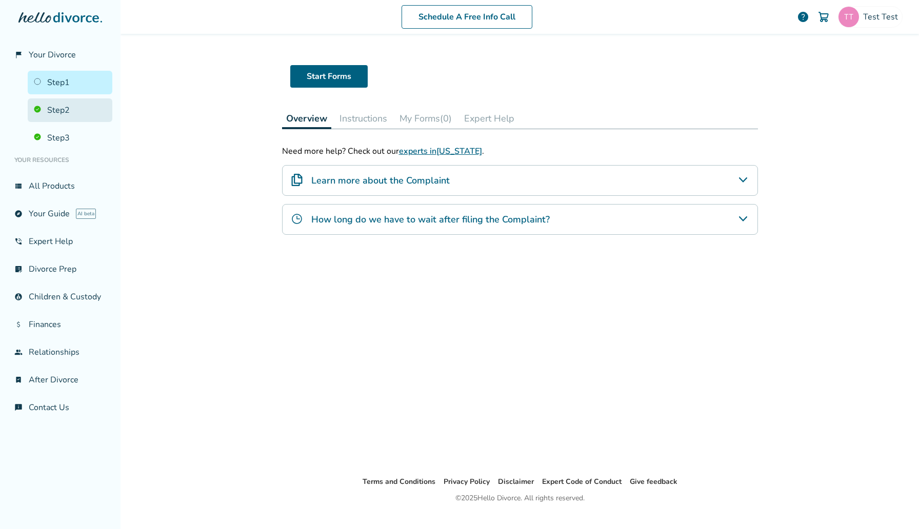
click at [80, 107] on link "Step 2" at bounding box center [70, 110] width 85 height 24
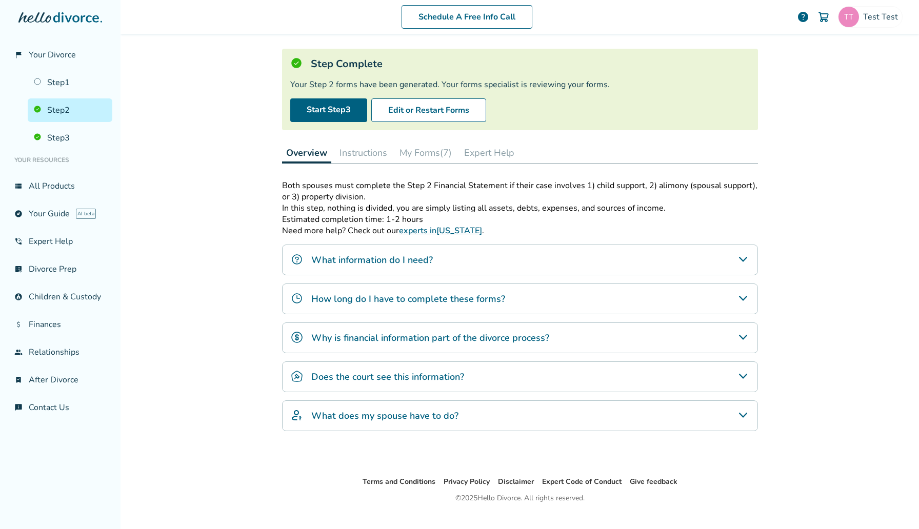
click at [441, 146] on button "My Forms (7)" at bounding box center [426, 153] width 61 height 21
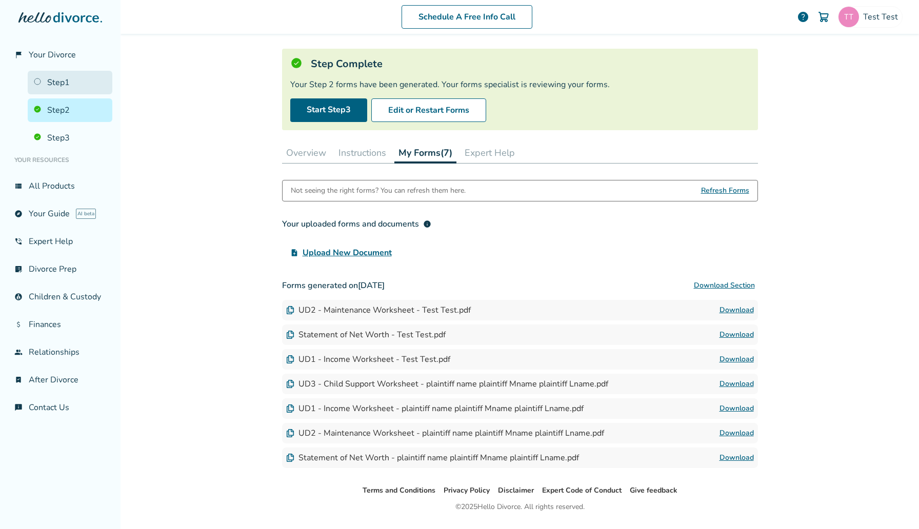
click at [79, 78] on link "Step 1" at bounding box center [70, 83] width 85 height 24
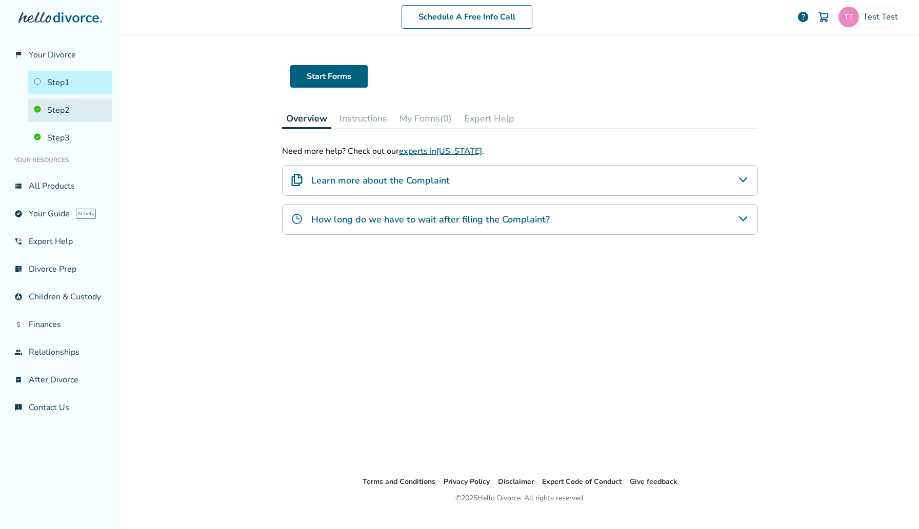
click at [46, 113] on link "Step 2" at bounding box center [70, 110] width 85 height 24
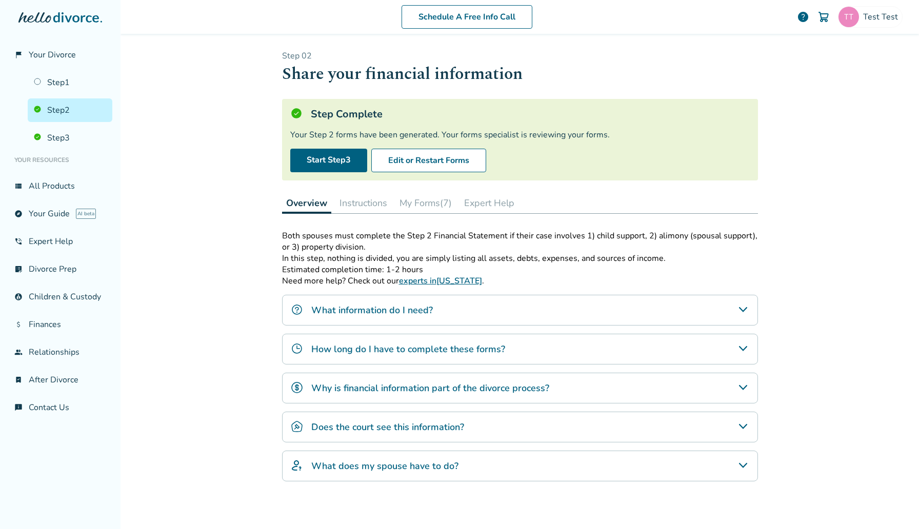
click at [417, 206] on button "My Forms (7)" at bounding box center [426, 203] width 61 height 21
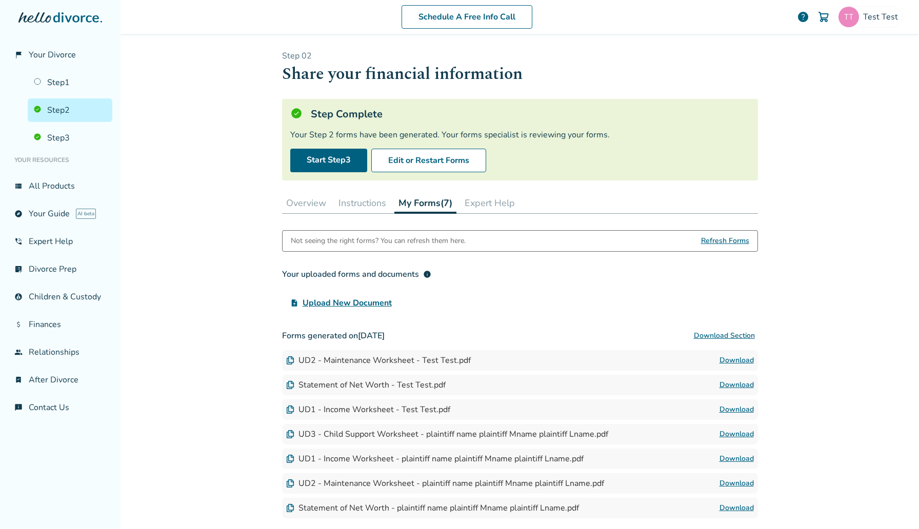
scroll to position [77, 0]
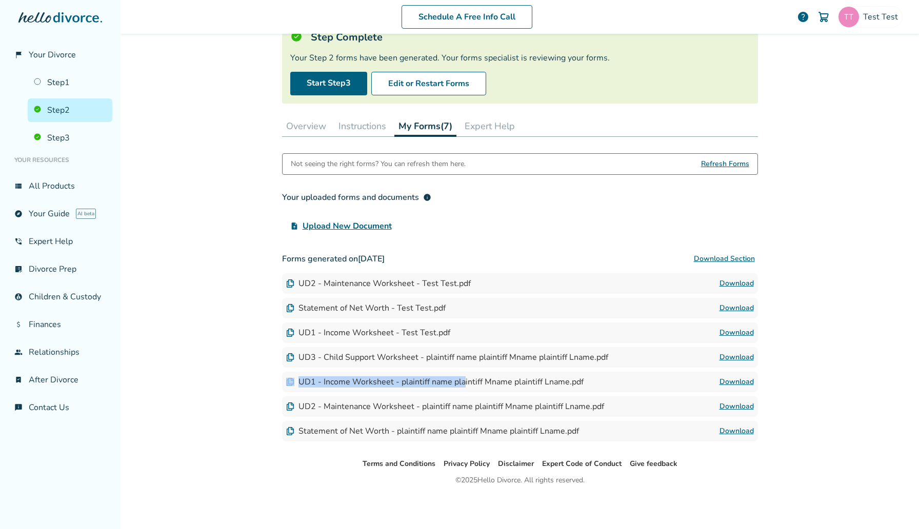
drag, startPoint x: 462, startPoint y: 379, endPoint x: 396, endPoint y: 370, distance: 66.7
click at [396, 370] on div "Forms generated on [DATE] Download Section UD2 - Maintenance Worksheet - Test T…" at bounding box center [520, 345] width 476 height 193
click at [728, 385] on link "Download" at bounding box center [737, 382] width 34 height 12
drag, startPoint x: 314, startPoint y: 405, endPoint x: 435, endPoint y: 405, distance: 120.6
click at [435, 405] on div "UD2 - Maintenance Worksheet - plaintiff name plaintiff Mname plaintiff Lname.pdf" at bounding box center [445, 406] width 318 height 11
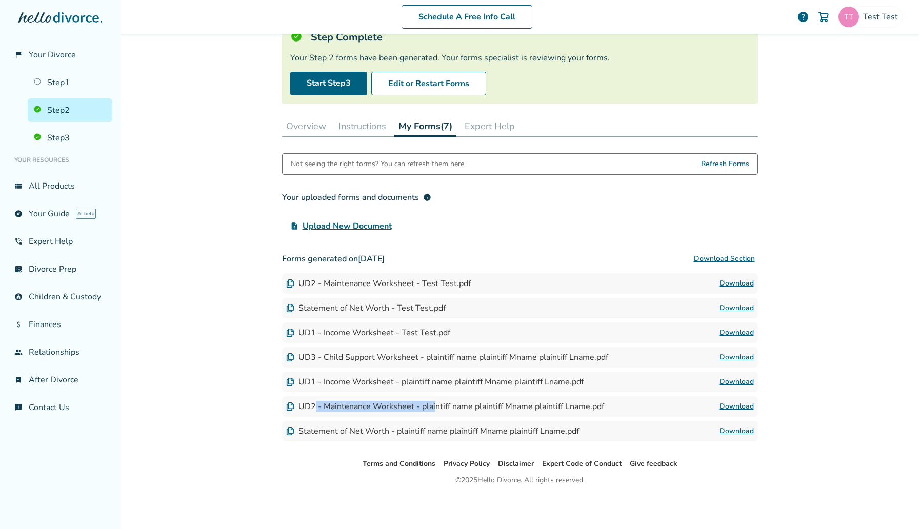
click at [748, 404] on link "Download" at bounding box center [737, 407] width 34 height 12
drag, startPoint x: 328, startPoint y: 434, endPoint x: 472, endPoint y: 429, distance: 144.8
click at [472, 429] on div "Statement of Net Worth - plaintiff name plaintiff Mname plaintiff Lname.pdf" at bounding box center [432, 431] width 293 height 11
click at [737, 434] on link "Download" at bounding box center [737, 431] width 34 height 12
